Goal: Navigation & Orientation: Find specific page/section

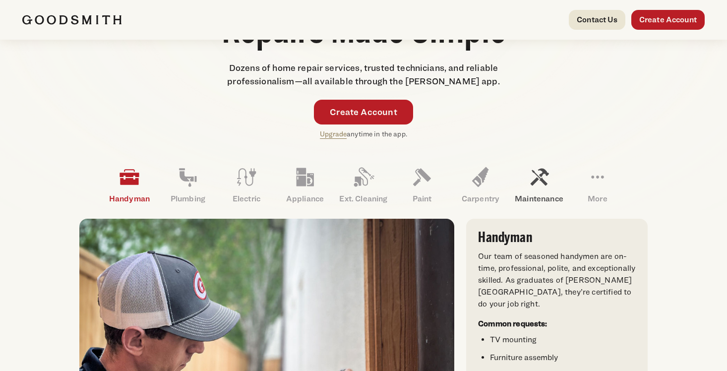
click at [548, 182] on icon at bounding box center [539, 177] width 24 height 24
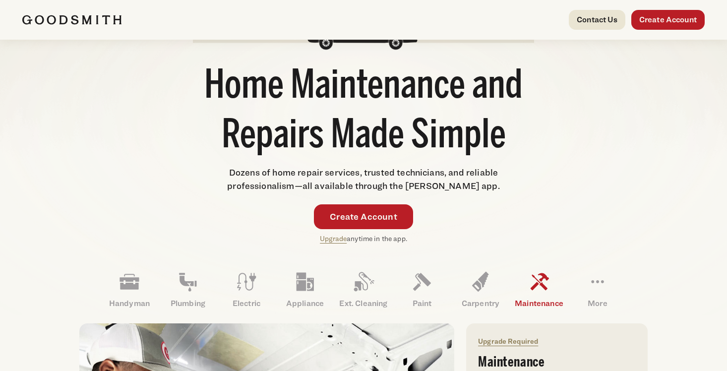
scroll to position [89, 0]
click at [601, 287] on icon at bounding box center [598, 281] width 24 height 24
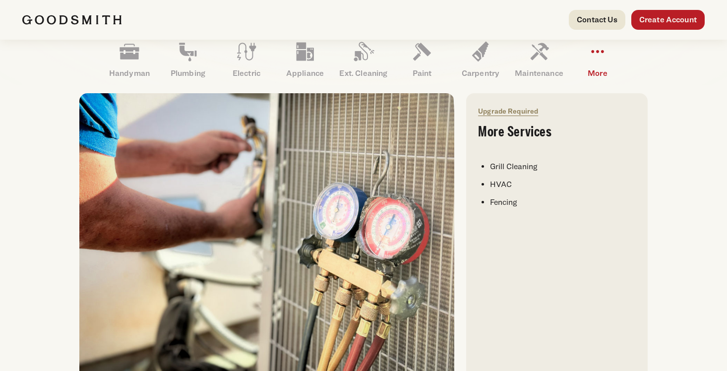
scroll to position [309, 0]
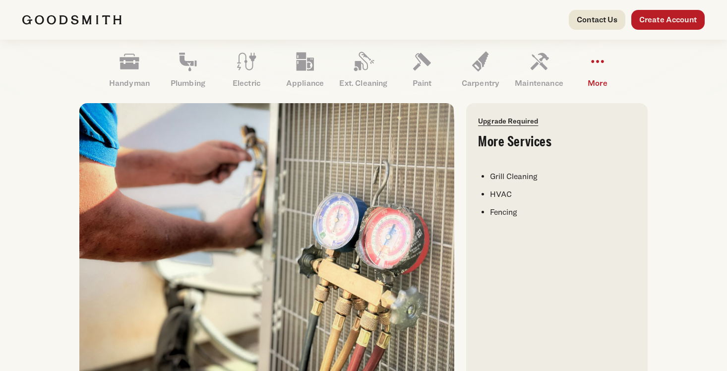
click at [512, 123] on link "Upgrade Required" at bounding box center [508, 121] width 60 height 8
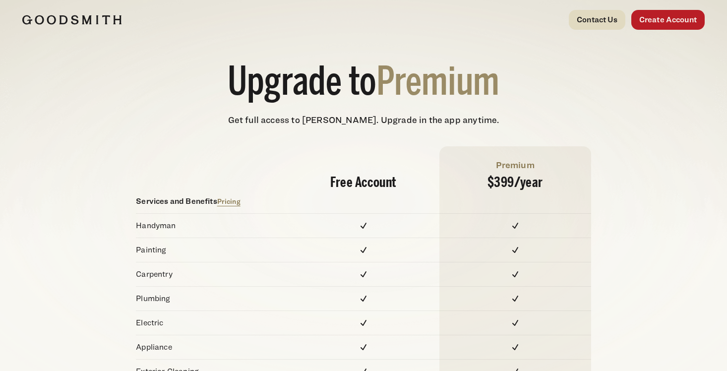
click at [600, 19] on link "Contact Us" at bounding box center [597, 20] width 57 height 20
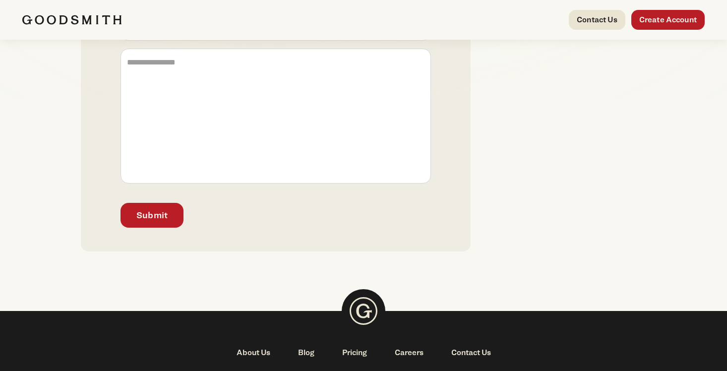
scroll to position [424, 0]
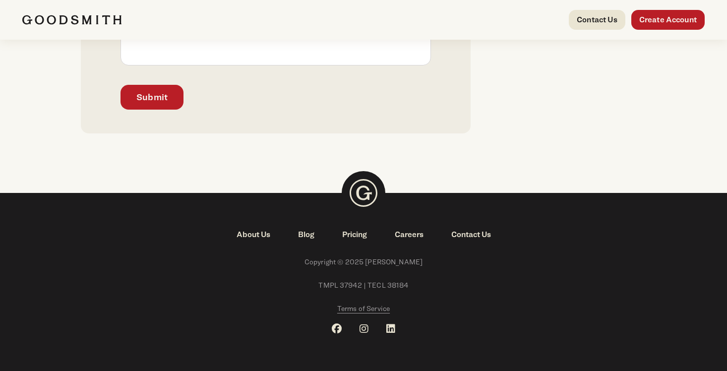
click at [253, 233] on link "About Us" at bounding box center [254, 235] width 62 height 12
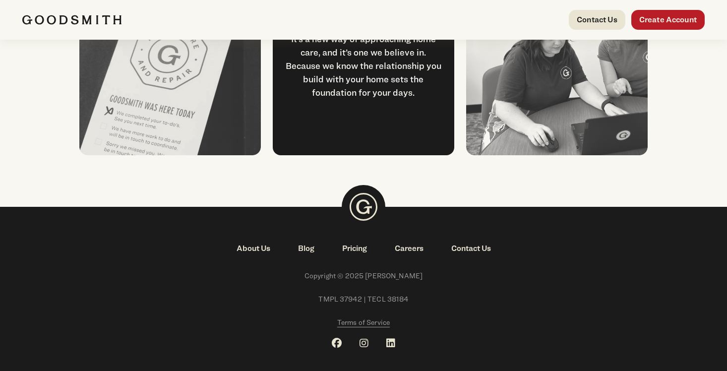
scroll to position [1357, 0]
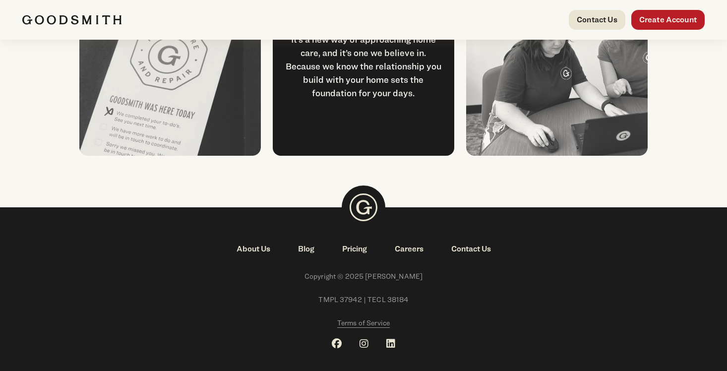
click at [366, 253] on link "Pricing" at bounding box center [354, 249] width 53 height 12
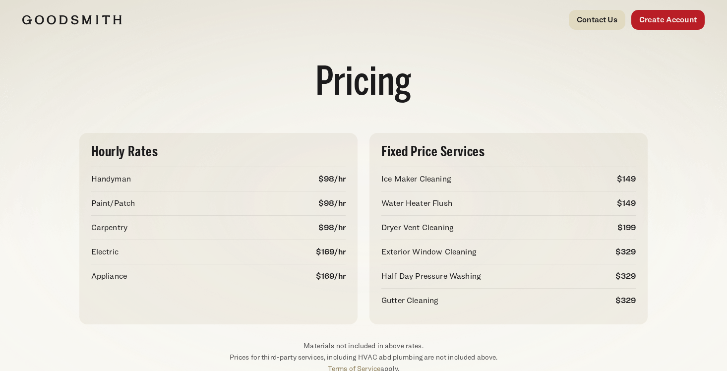
click at [589, 26] on link "Contact Us" at bounding box center [597, 20] width 57 height 20
